Goal: Information Seeking & Learning: Learn about a topic

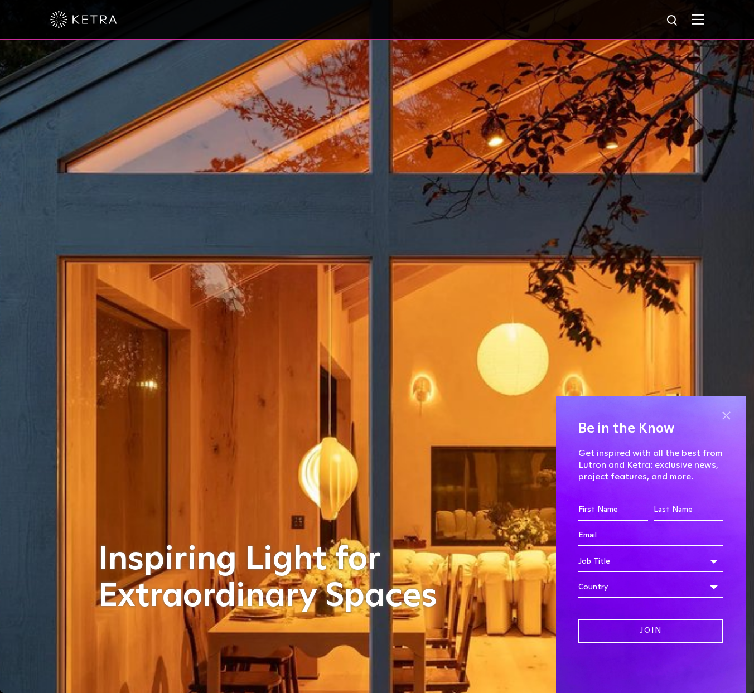
click at [727, 417] on span at bounding box center [726, 415] width 17 height 17
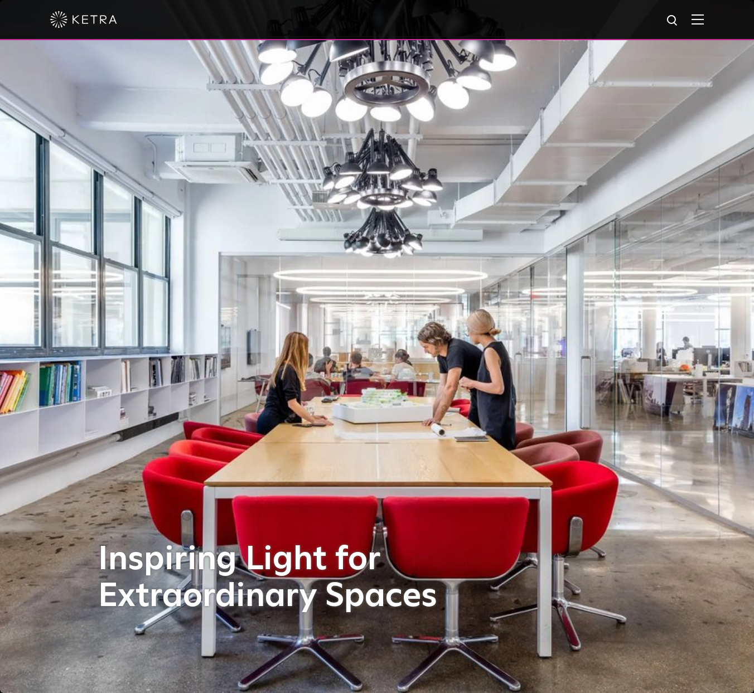
click at [704, 23] on img at bounding box center [698, 19] width 12 height 11
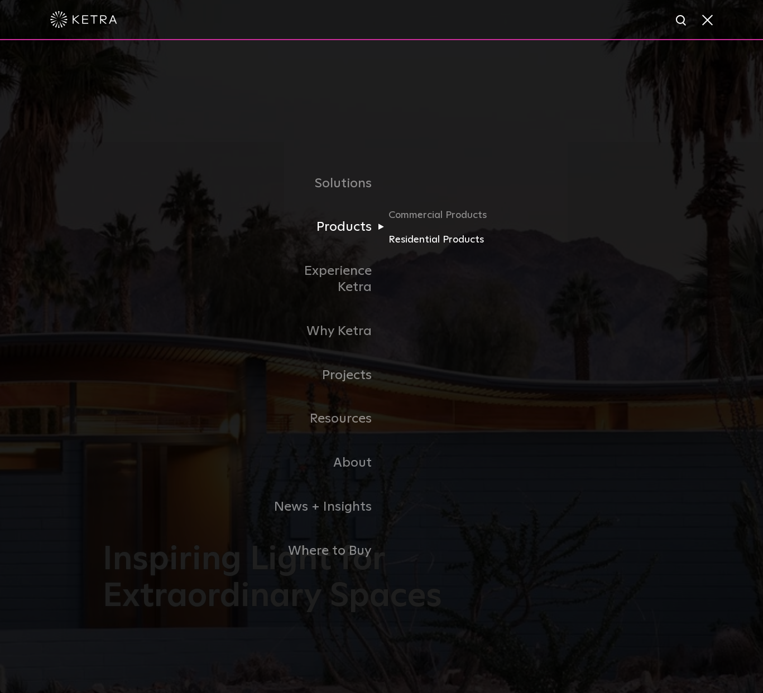
click at [418, 248] on link "Residential Products" at bounding box center [441, 240] width 107 height 16
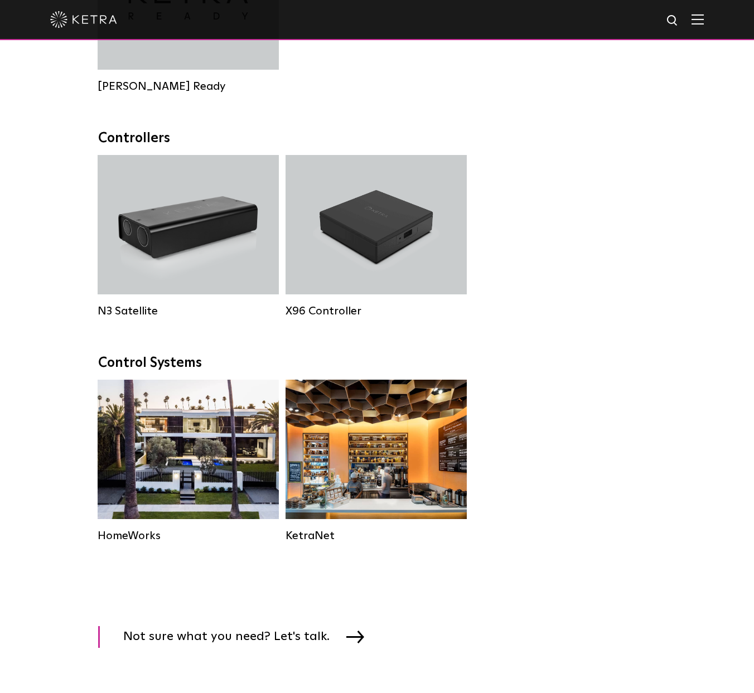
scroll to position [1171, 0]
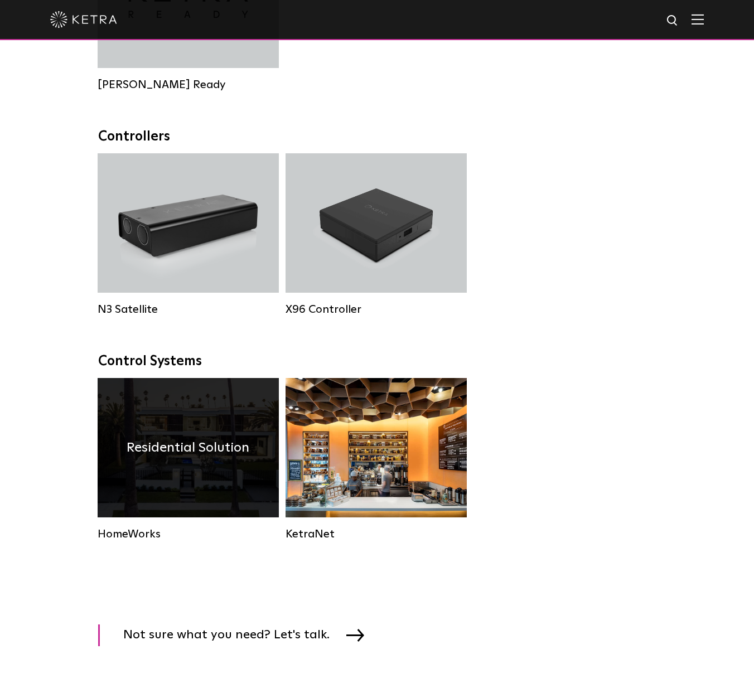
click at [204, 501] on div "Residential Solution" at bounding box center [188, 447] width 181 height 139
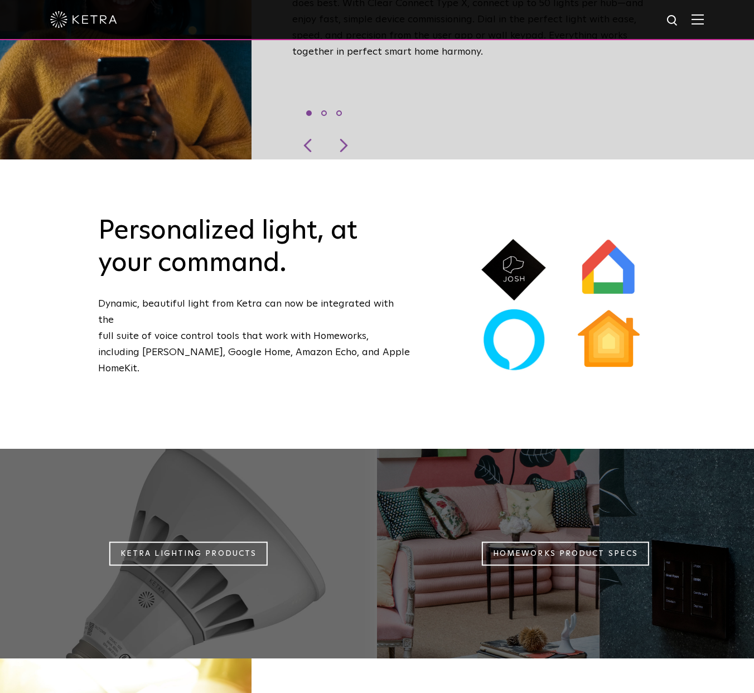
scroll to position [500, 0]
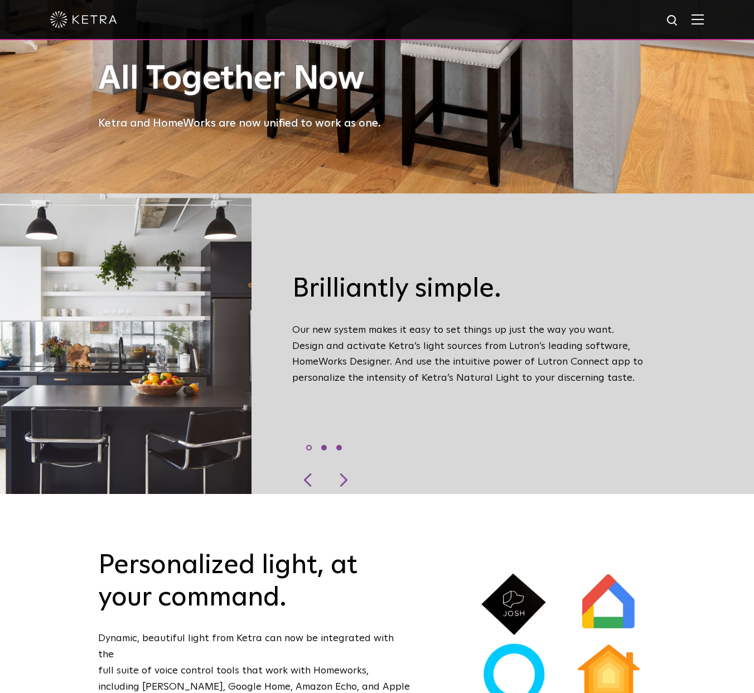
click at [342, 445] on li "3" at bounding box center [339, 448] width 6 height 6
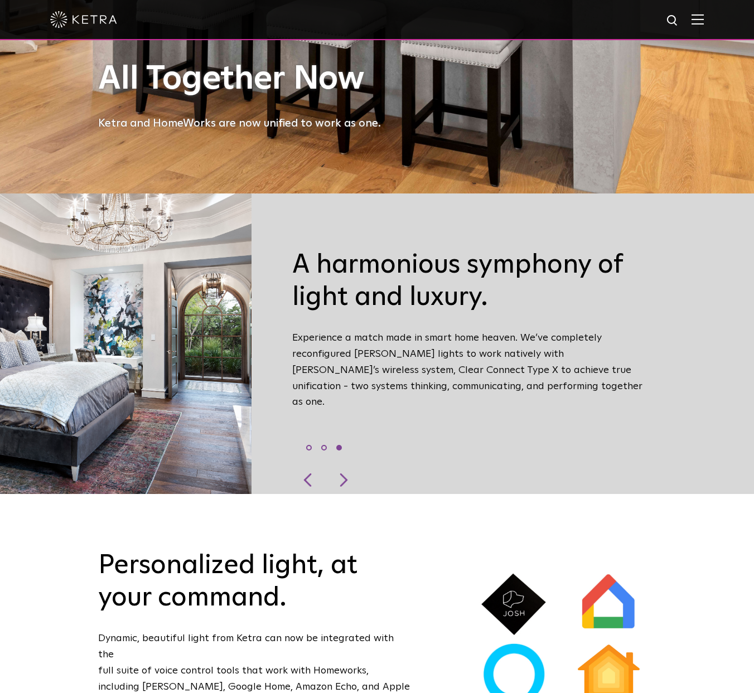
click at [317, 440] on ul "1 2 3" at bounding box center [324, 448] width 36 height 16
click at [315, 440] on ul "1 2 3" at bounding box center [324, 448] width 36 height 16
click at [312, 445] on li "1" at bounding box center [309, 448] width 6 height 6
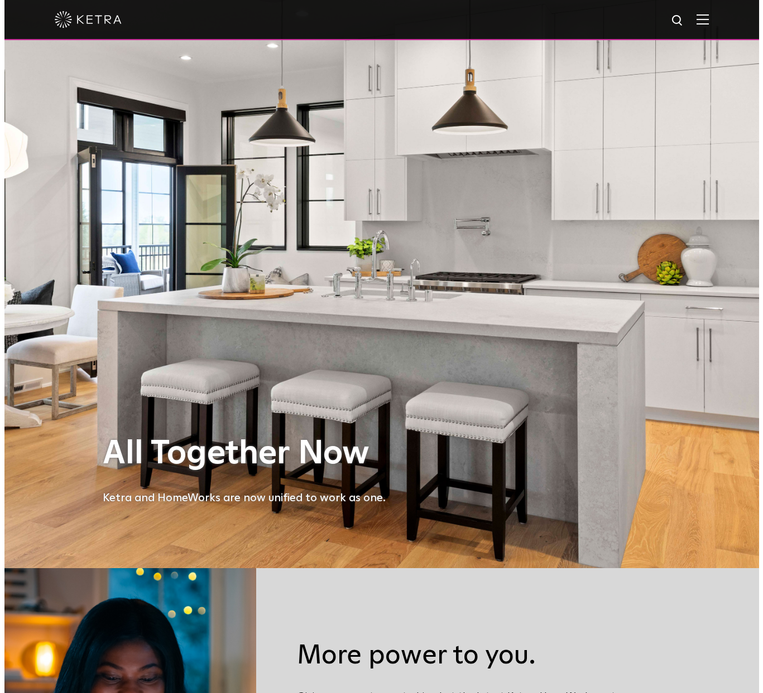
scroll to position [0, 0]
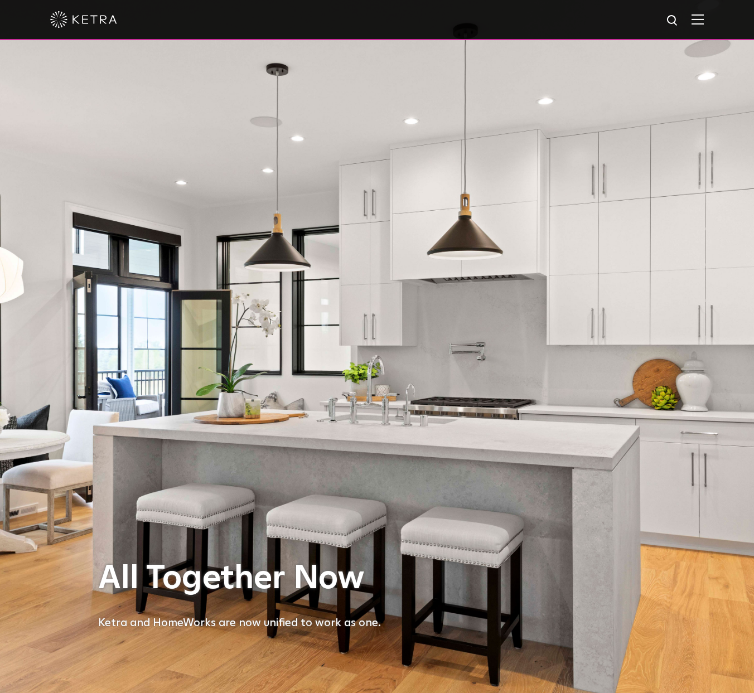
click at [704, 21] on img at bounding box center [698, 19] width 12 height 11
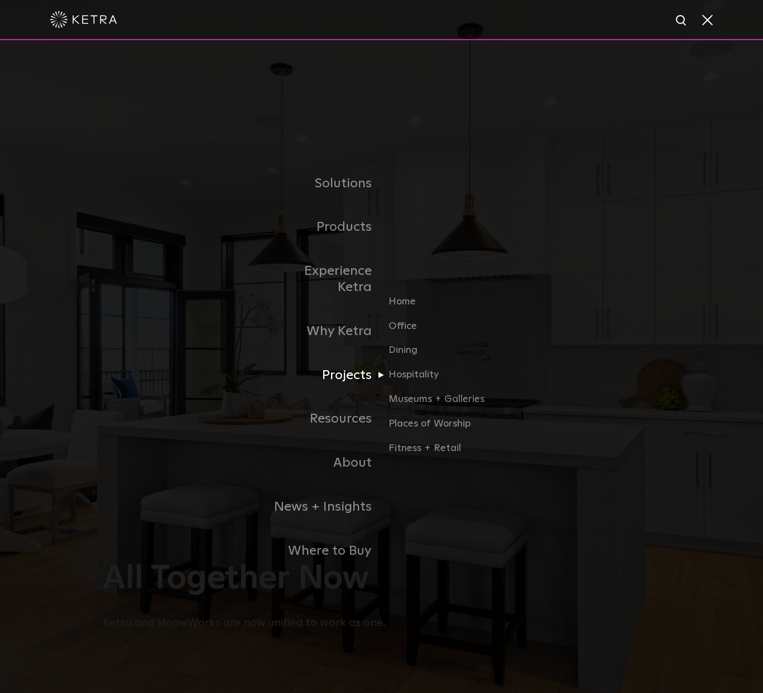
click at [351, 368] on link "Projects" at bounding box center [324, 376] width 114 height 44
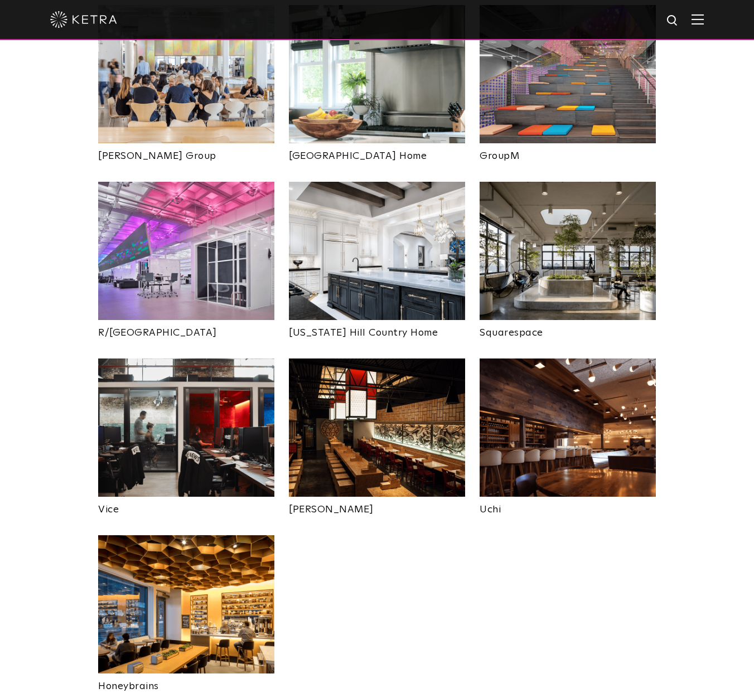
scroll to position [2008, 0]
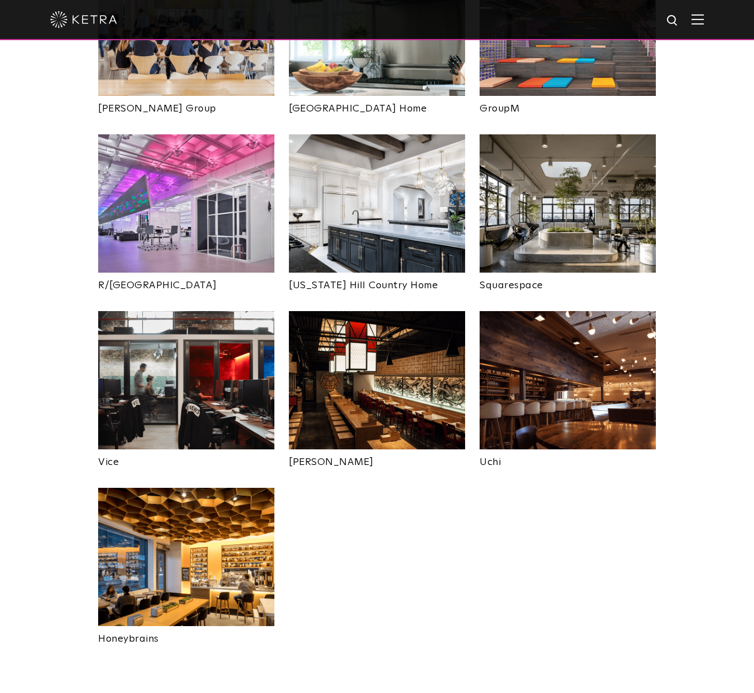
click at [592, 311] on img at bounding box center [568, 380] width 176 height 138
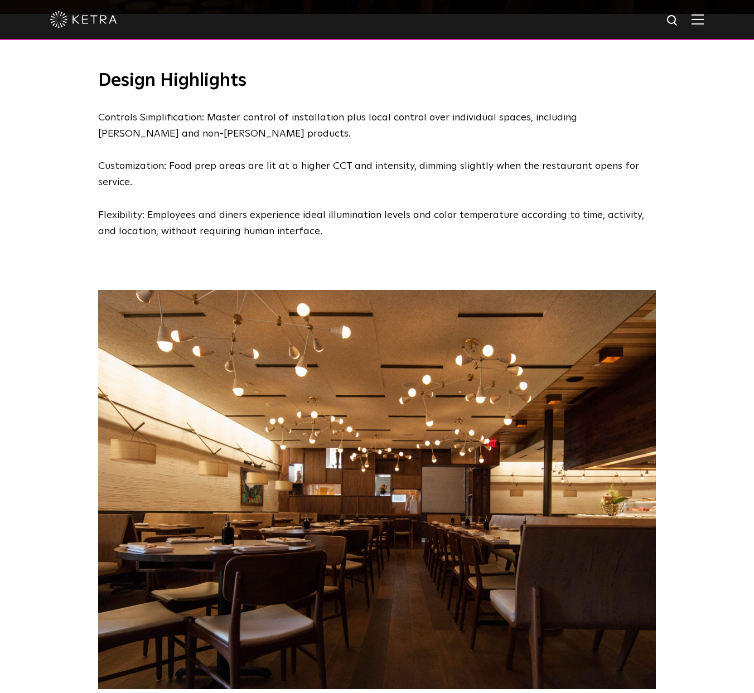
scroll to position [1227, 0]
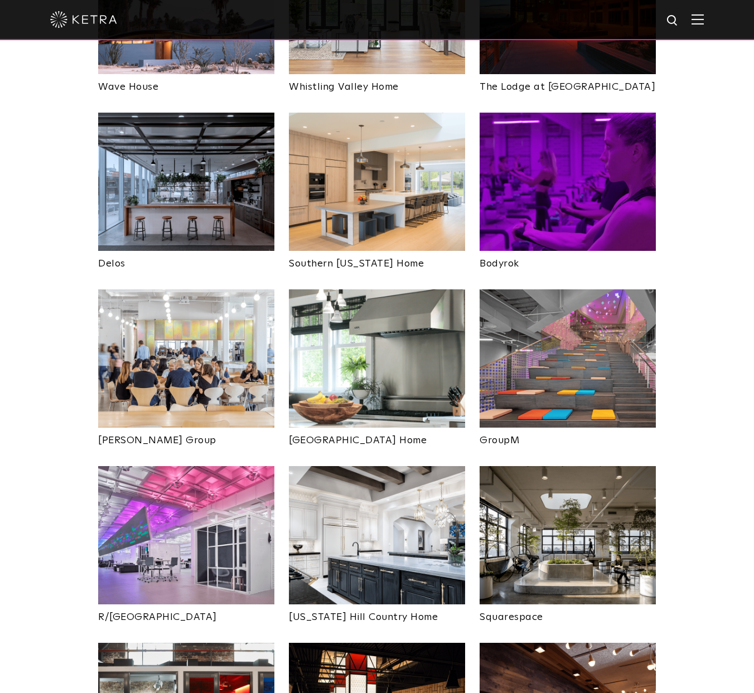
scroll to position [1562, 0]
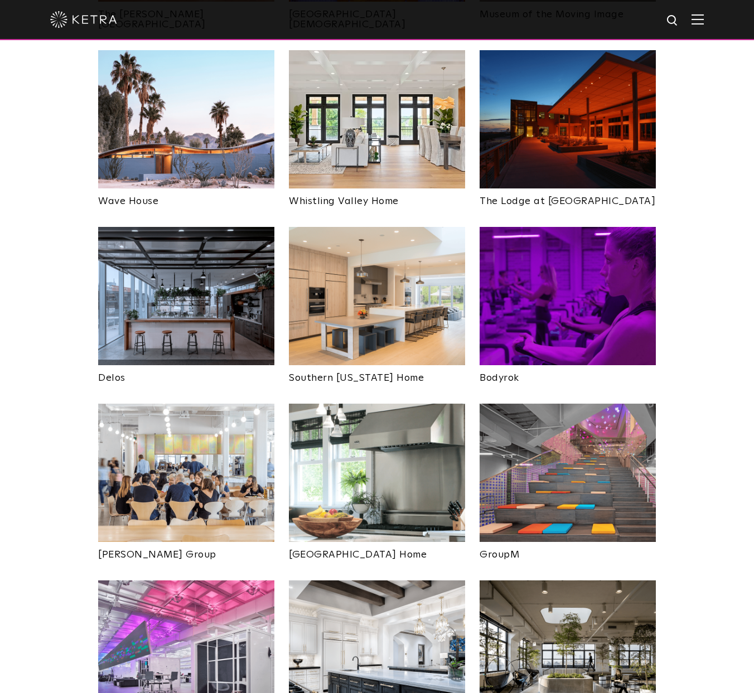
click at [561, 408] on img at bounding box center [568, 473] width 176 height 138
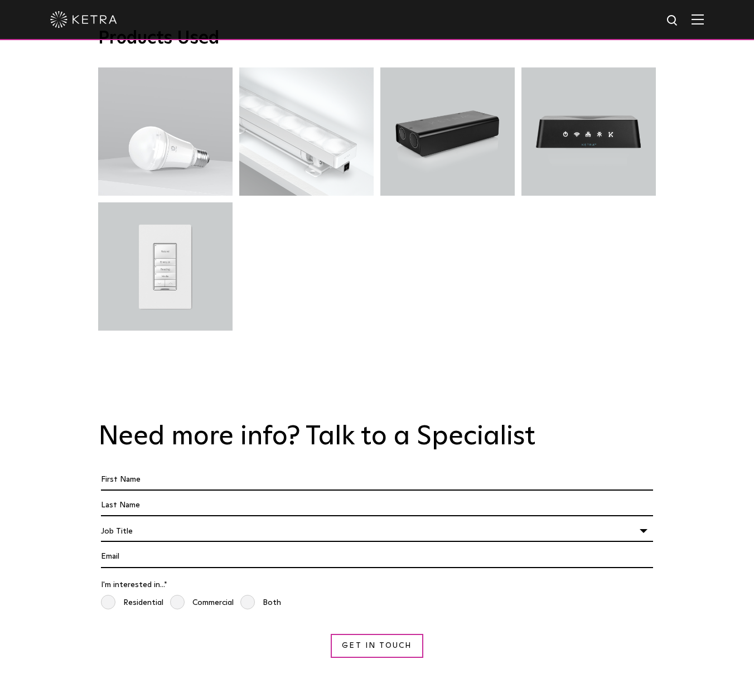
scroll to position [1674, 0]
